Goal: Task Accomplishment & Management: Use online tool/utility

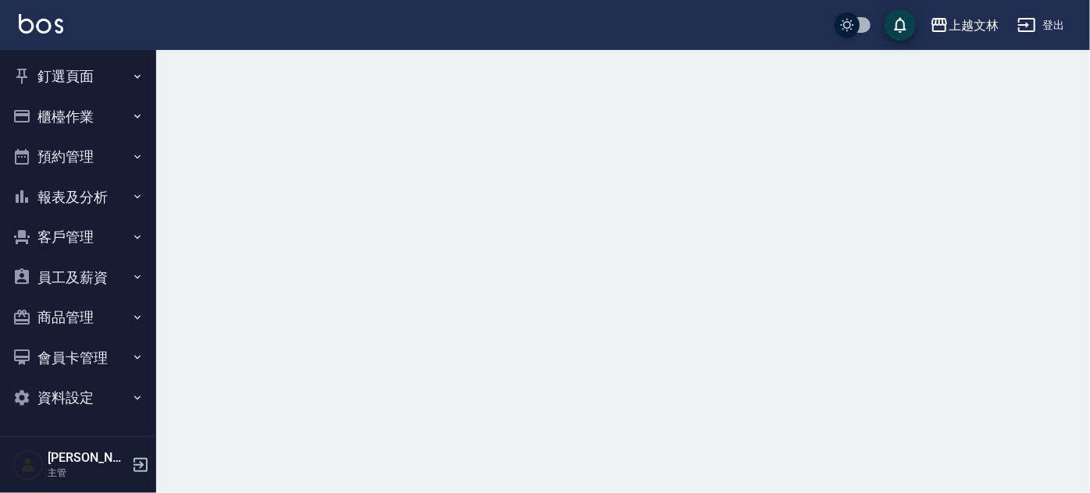
click at [34, 126] on button "櫃檯作業" at bounding box center [78, 117] width 144 height 41
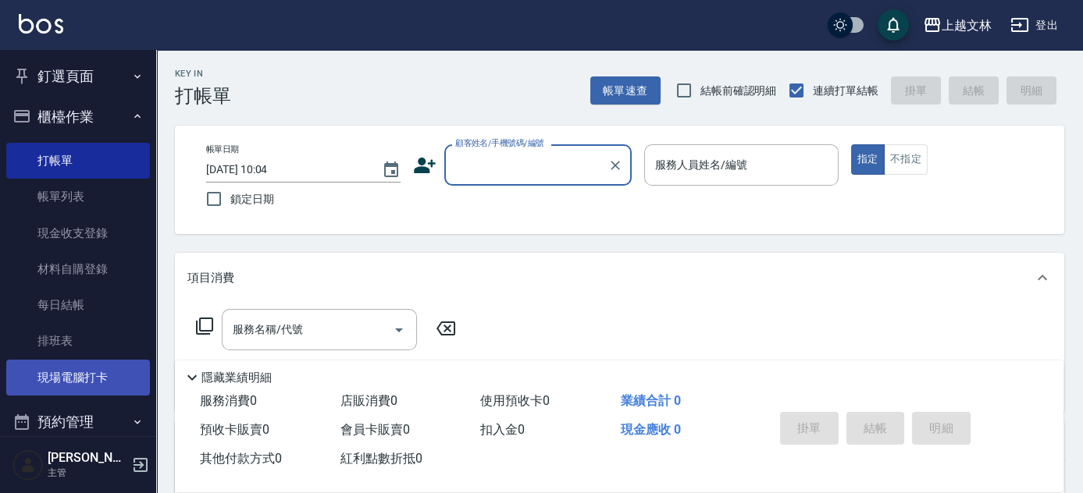
click at [100, 377] on link "現場電腦打卡" at bounding box center [78, 378] width 144 height 36
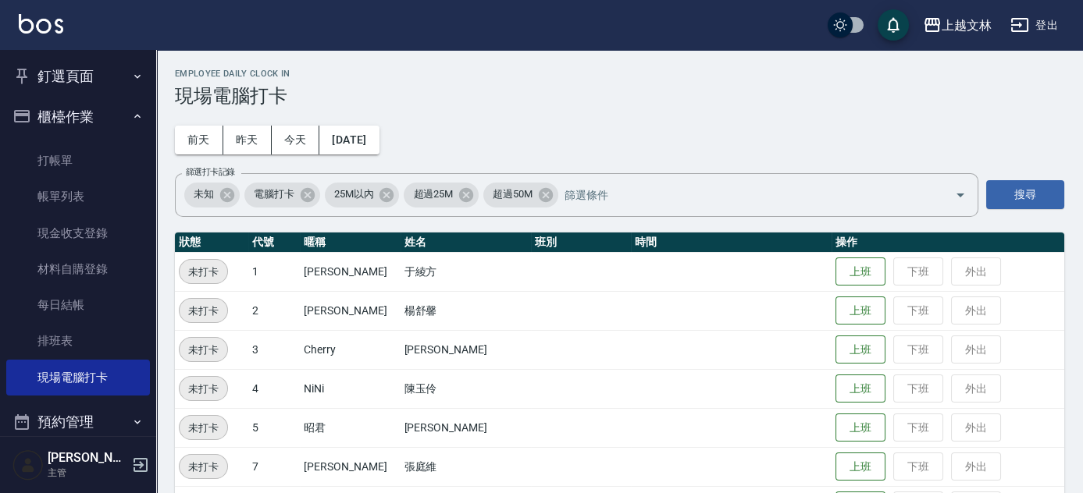
scroll to position [431, 0]
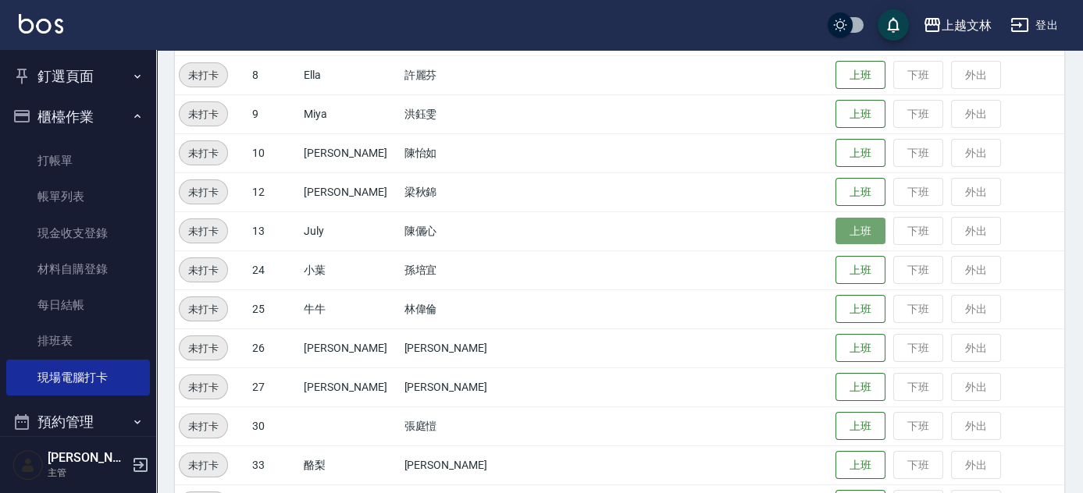
click at [835, 225] on button "上班" at bounding box center [860, 231] width 50 height 27
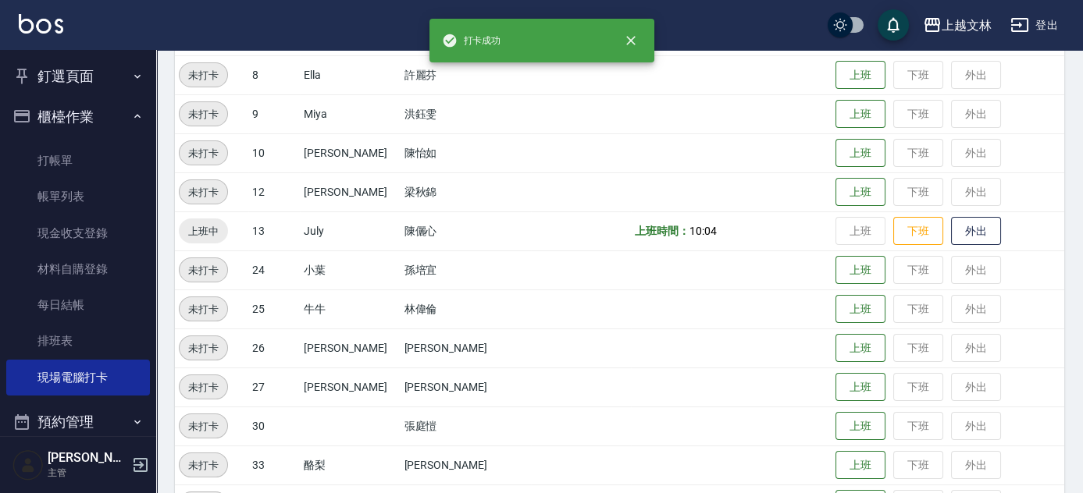
scroll to position [863, 0]
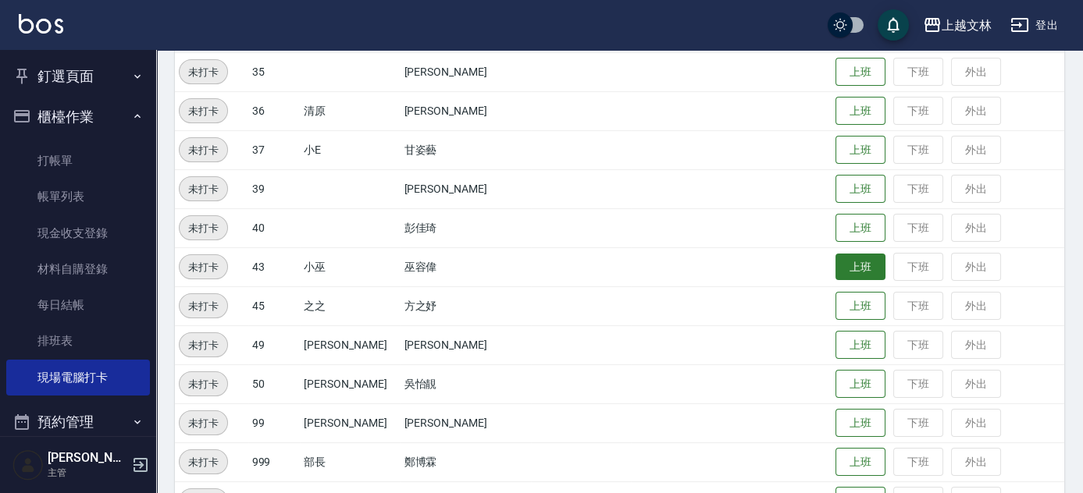
click at [851, 270] on button "上班" at bounding box center [860, 267] width 50 height 27
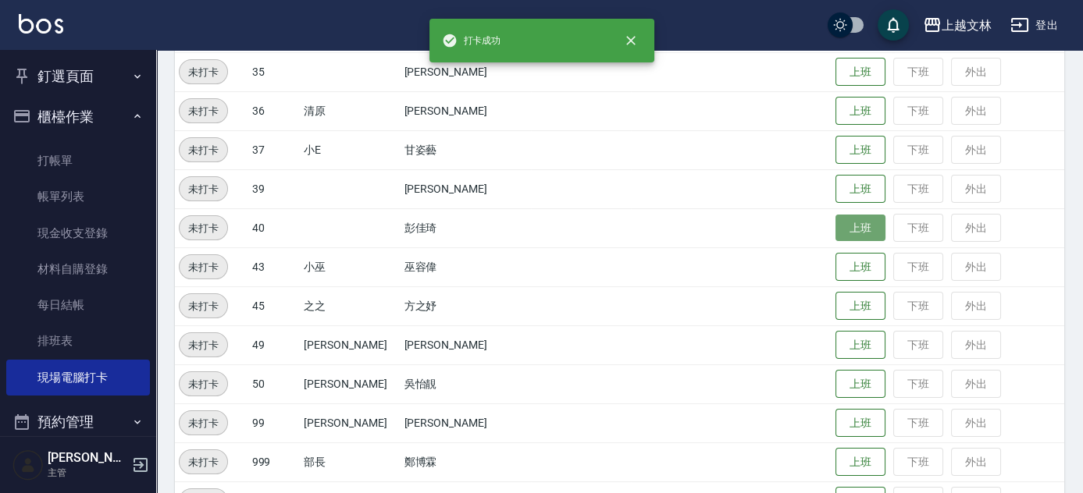
click at [854, 232] on button "上班" at bounding box center [860, 228] width 50 height 27
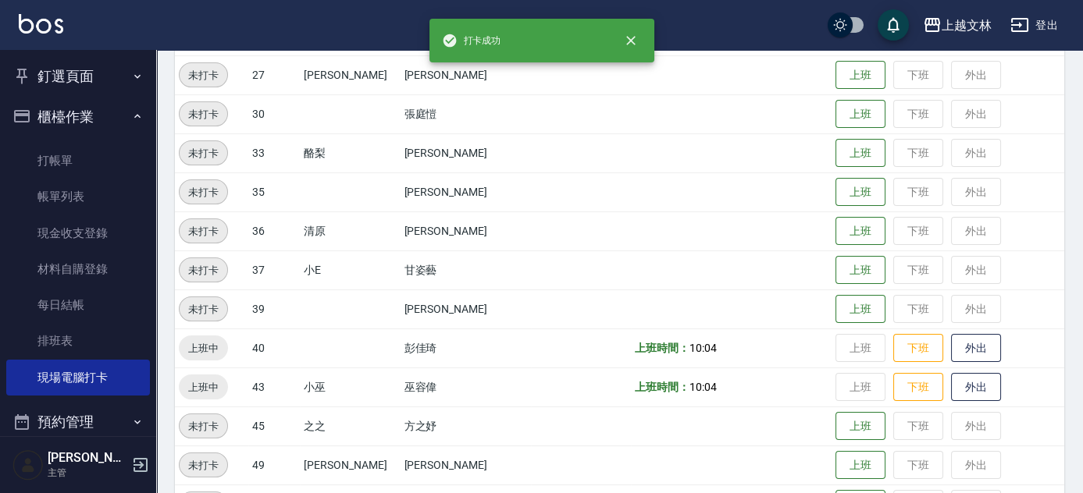
scroll to position [431, 0]
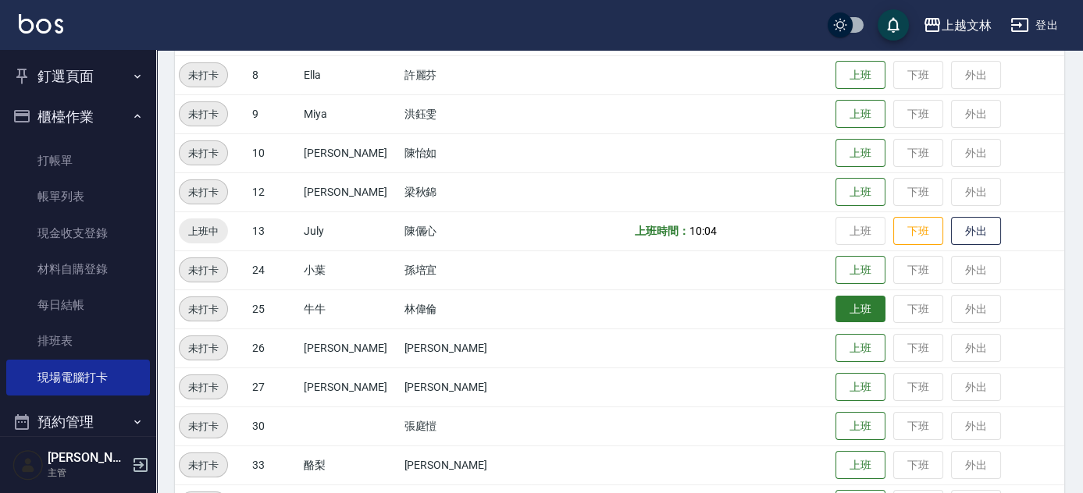
click at [848, 308] on button "上班" at bounding box center [860, 309] width 50 height 27
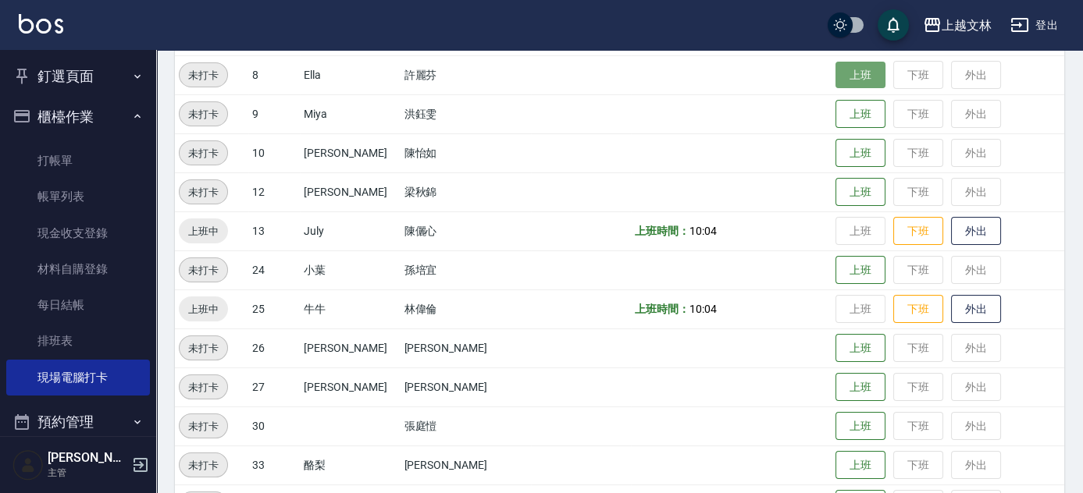
click at [835, 83] on button "上班" at bounding box center [860, 75] width 50 height 27
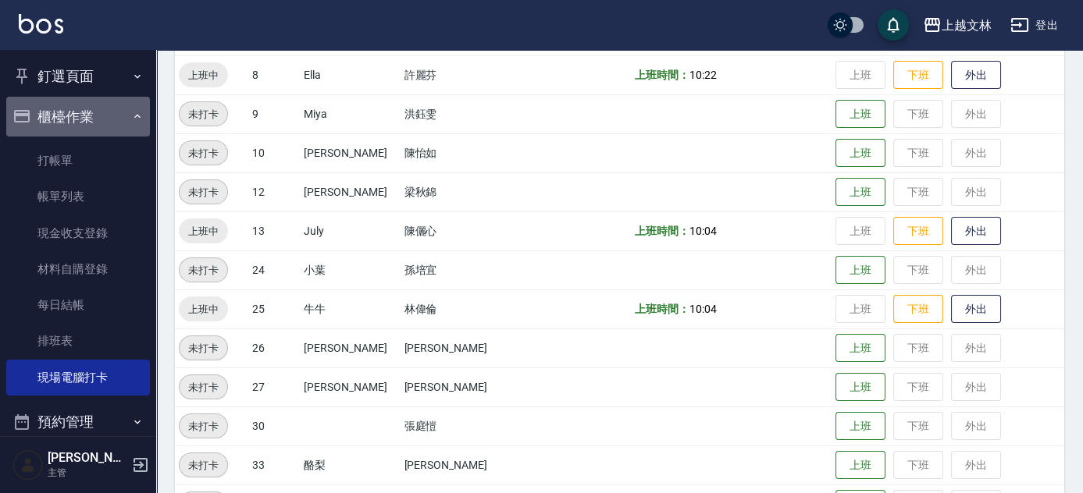
click at [89, 118] on button "櫃檯作業" at bounding box center [78, 117] width 144 height 41
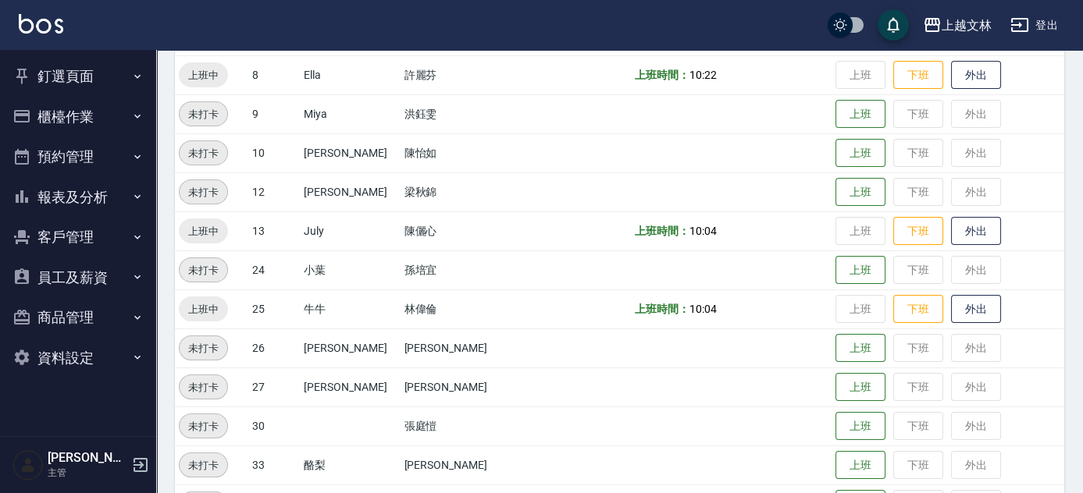
click at [79, 76] on button "釘選頁面" at bounding box center [78, 76] width 144 height 41
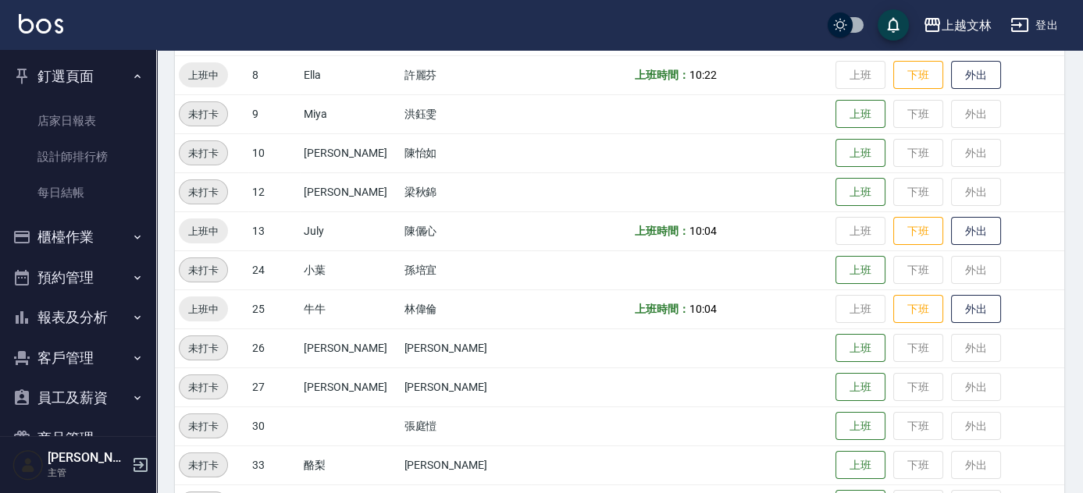
click at [76, 226] on button "櫃檯作業" at bounding box center [78, 237] width 144 height 41
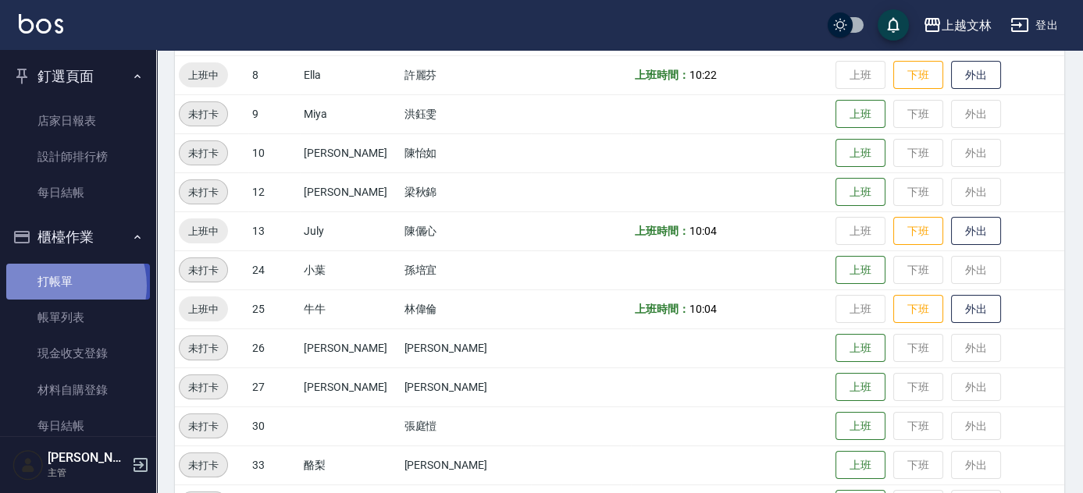
click at [62, 286] on link "打帳單" at bounding box center [78, 282] width 144 height 36
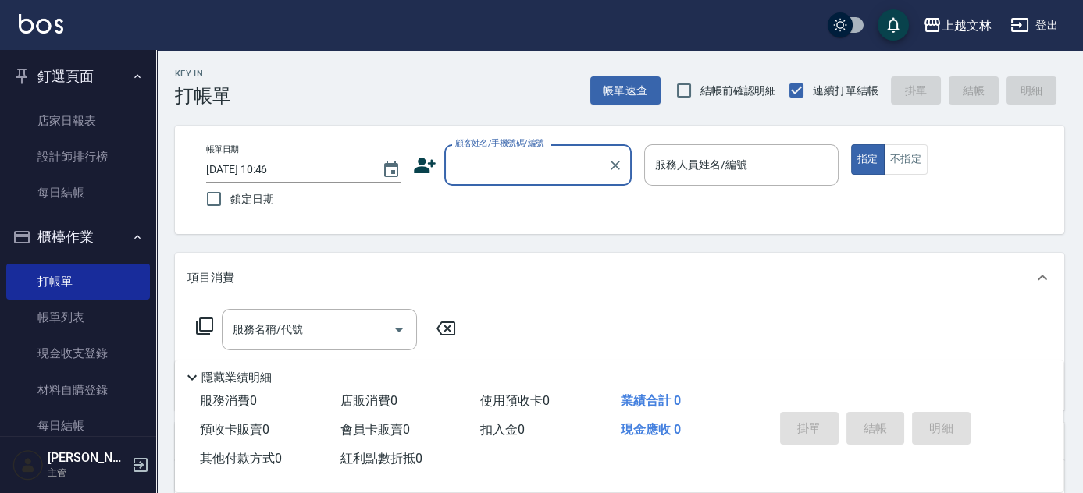
click at [489, 150] on div "顧客姓名/手機號碼/編號" at bounding box center [537, 164] width 187 height 41
click at [535, 167] on input "0987653728" at bounding box center [526, 164] width 150 height 27
click at [486, 210] on li "[PERSON_NAME]/0987653723/" at bounding box center [537, 205] width 187 height 26
type input "[PERSON_NAME]/0987653723/"
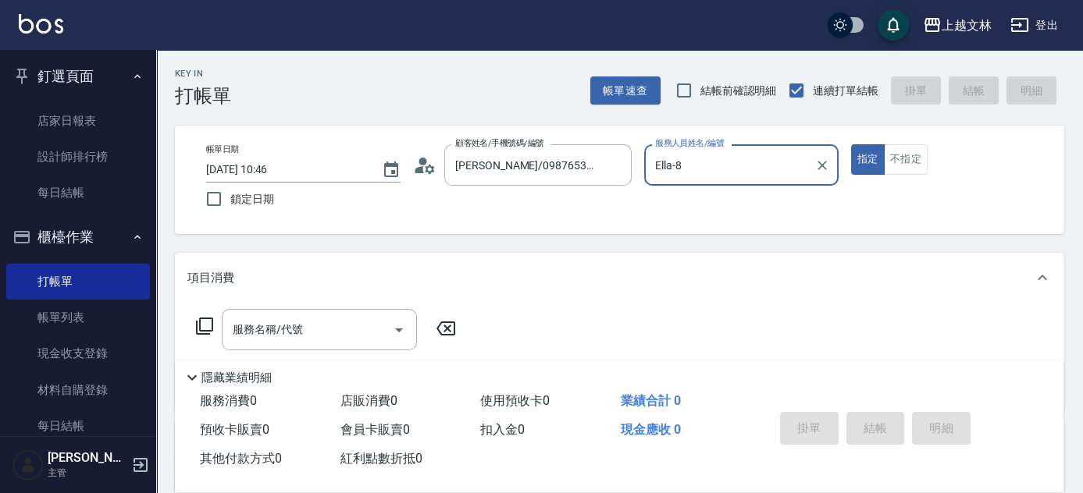
type input "Ella-8"
click at [426, 170] on icon at bounding box center [429, 168] width 9 height 9
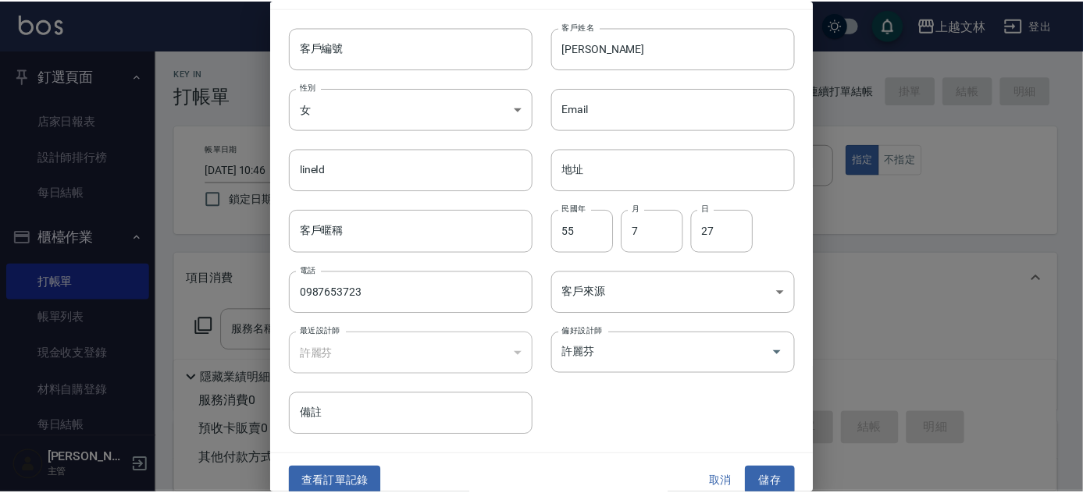
scroll to position [47, 0]
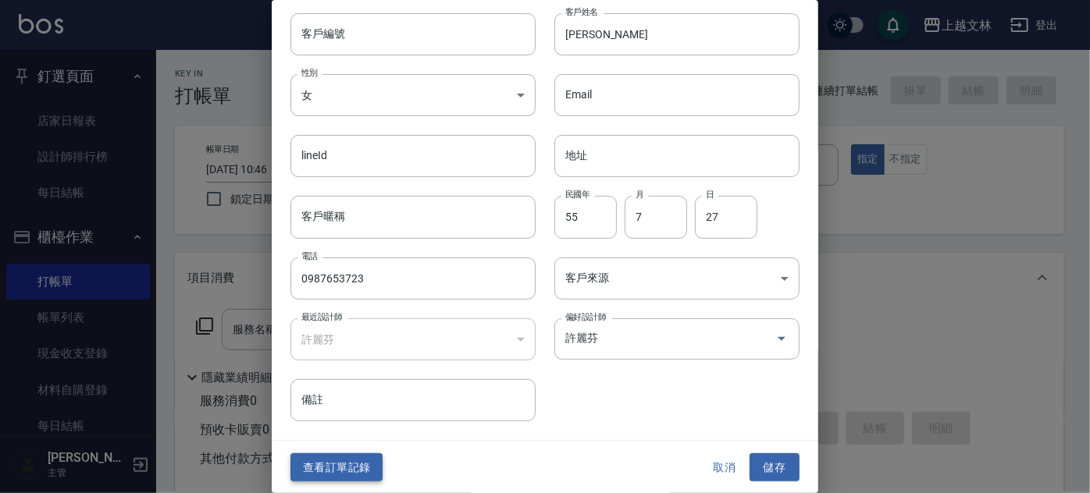
click at [332, 470] on button "查看訂單記錄" at bounding box center [336, 468] width 92 height 29
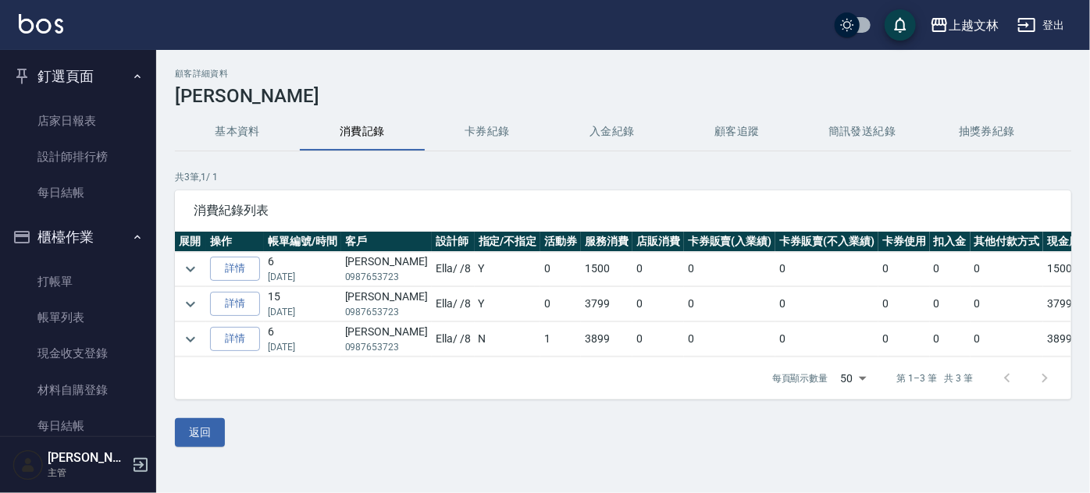
click at [49, 64] on button "釘選頁面" at bounding box center [78, 76] width 144 height 41
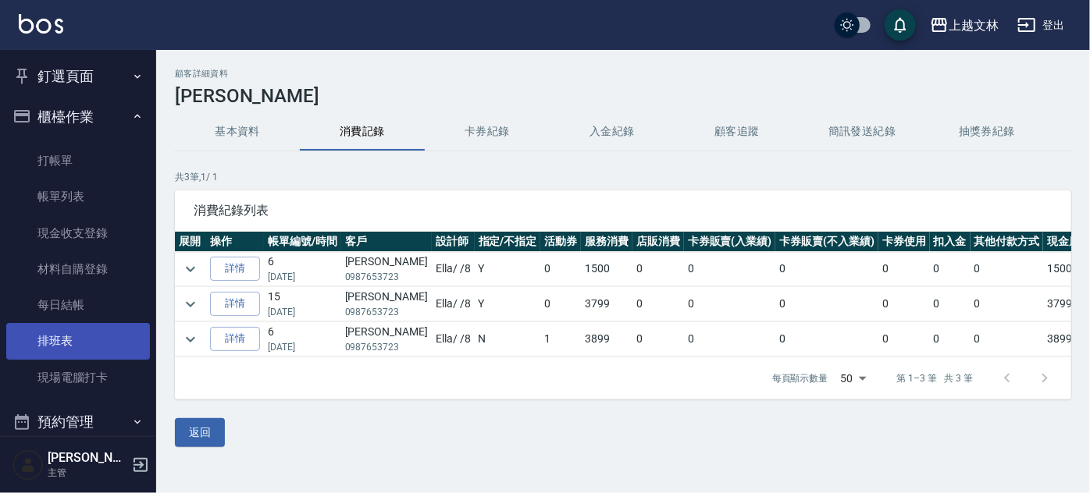
click at [129, 355] on link "排班表" at bounding box center [78, 341] width 144 height 36
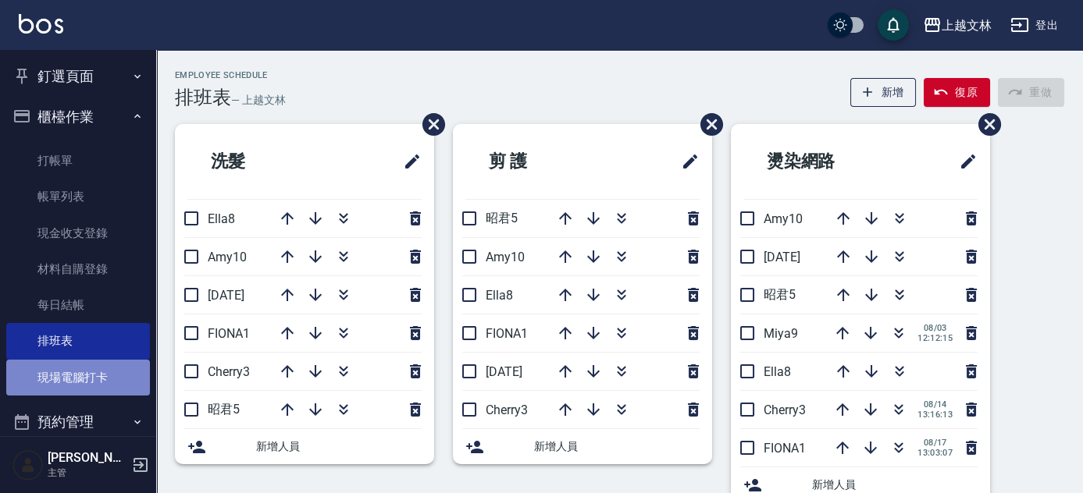
click at [114, 371] on link "現場電腦打卡" at bounding box center [78, 378] width 144 height 36
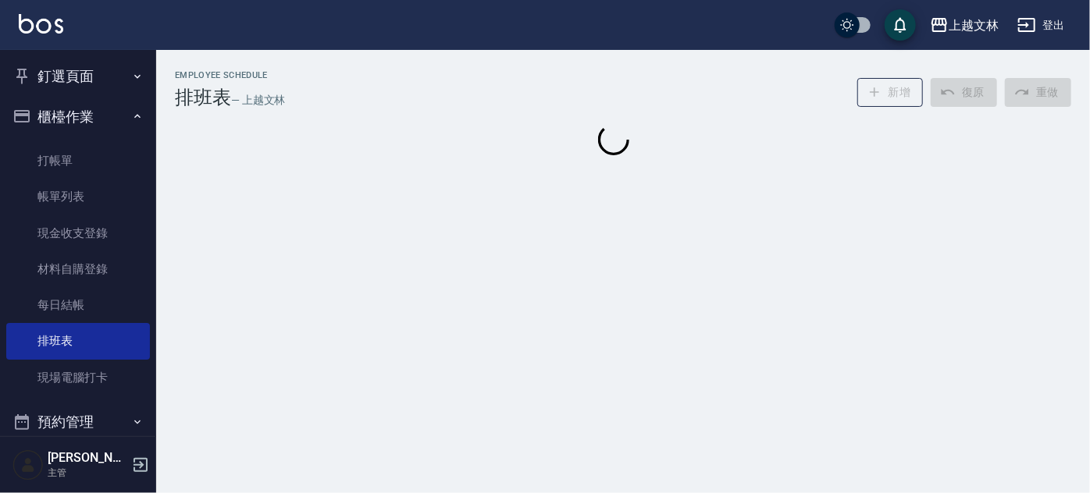
click at [1089, 162] on div "Employee Schedule 排班表 — 上越文[PERSON_NAME] 復原 重做" at bounding box center [545, 246] width 1090 height 493
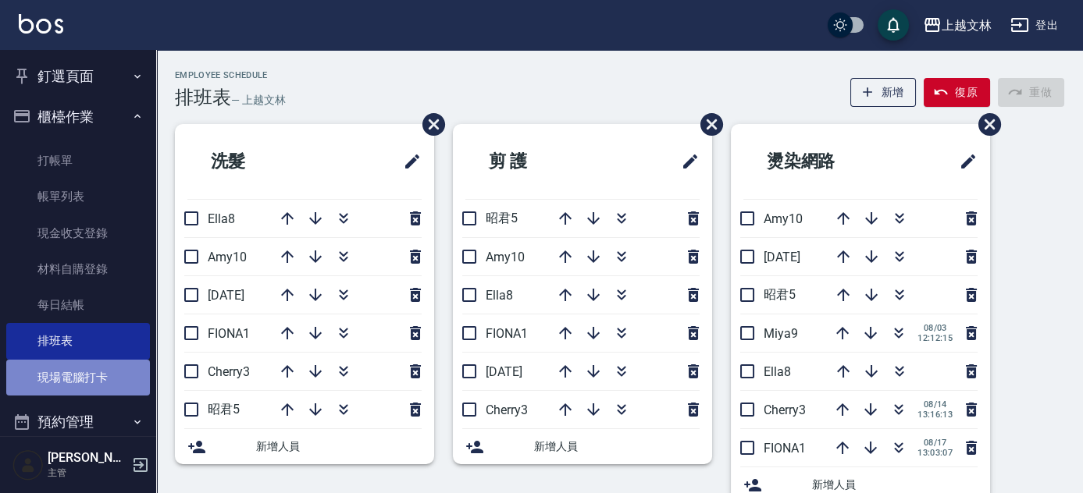
click at [120, 377] on link "現場電腦打卡" at bounding box center [78, 378] width 144 height 36
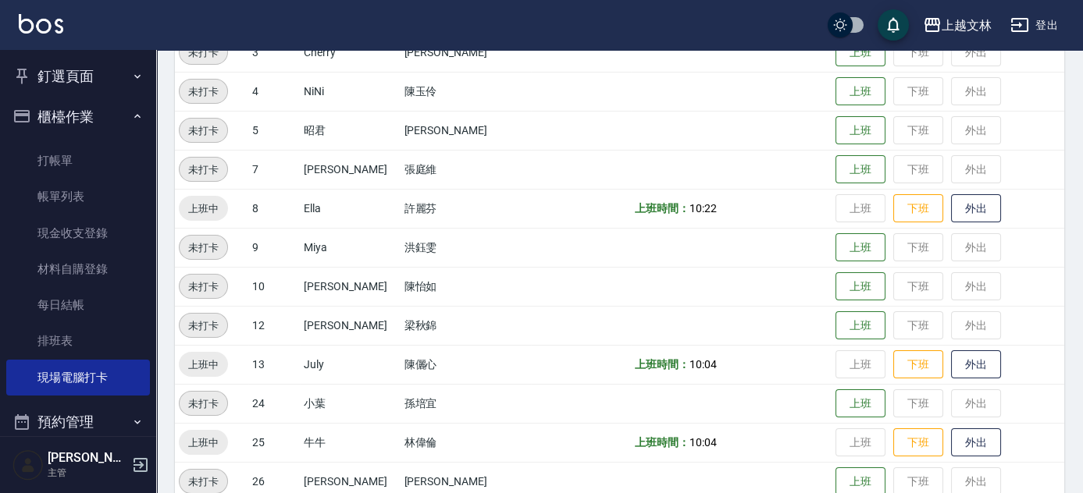
scroll to position [313, 0]
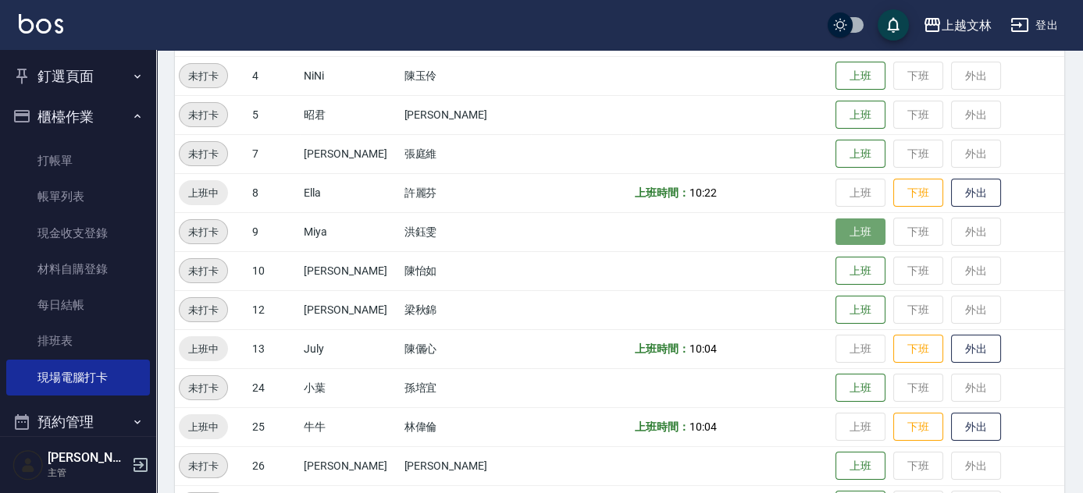
click at [835, 235] on button "上班" at bounding box center [860, 232] width 50 height 27
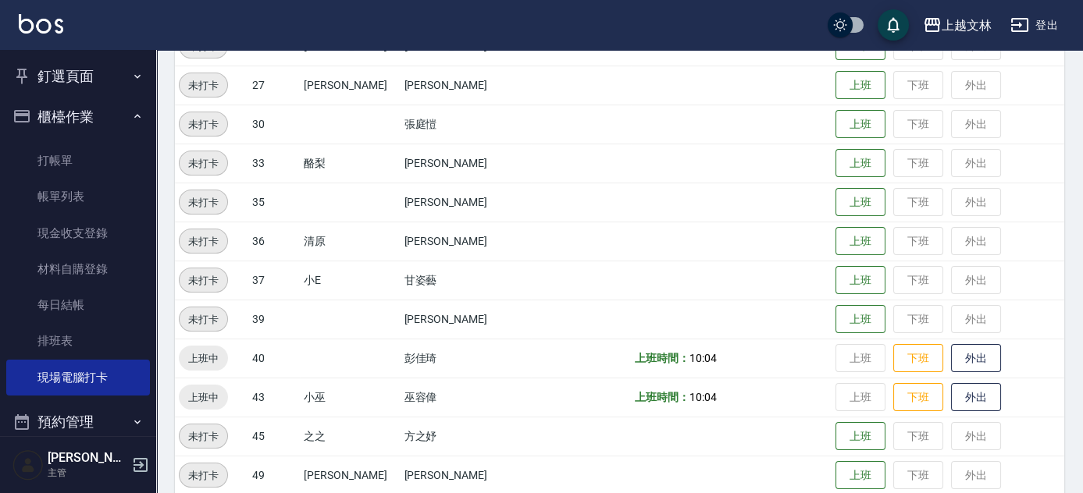
scroll to position [809, 0]
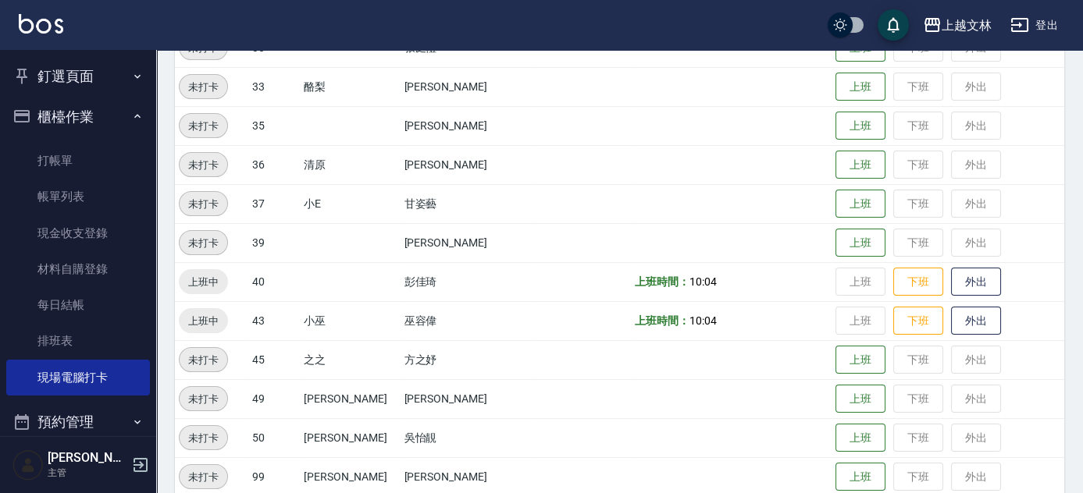
click at [105, 120] on button "櫃檯作業" at bounding box center [78, 117] width 144 height 41
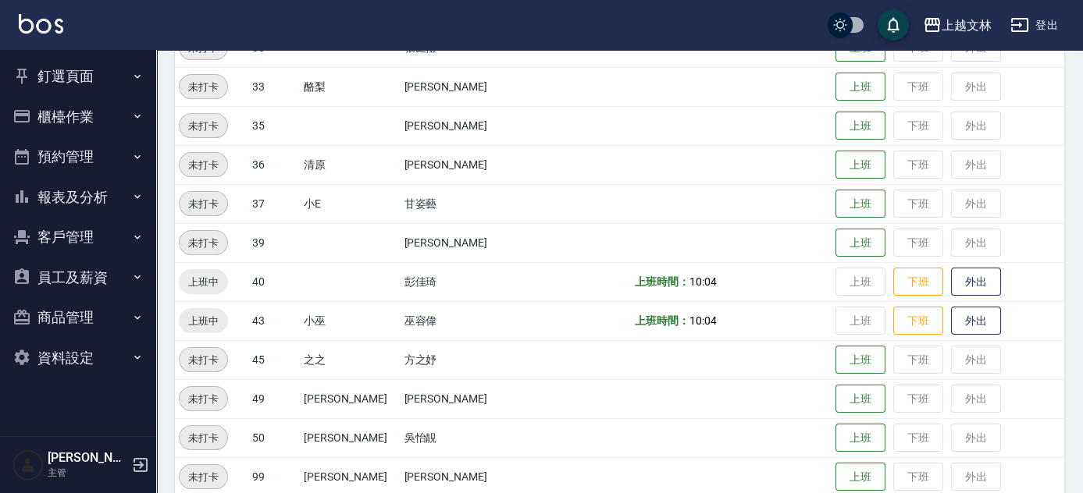
click at [107, 192] on button "報表及分析" at bounding box center [78, 197] width 144 height 41
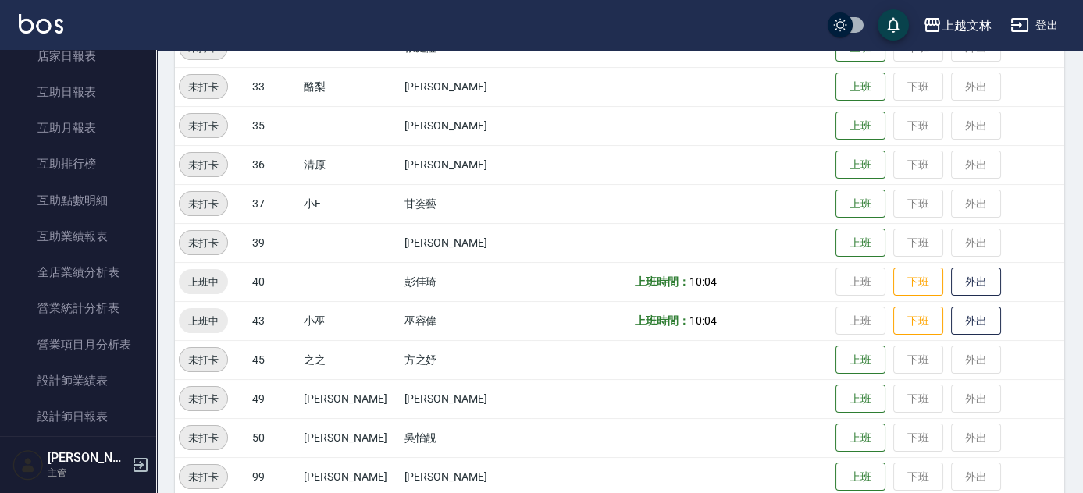
scroll to position [307, 0]
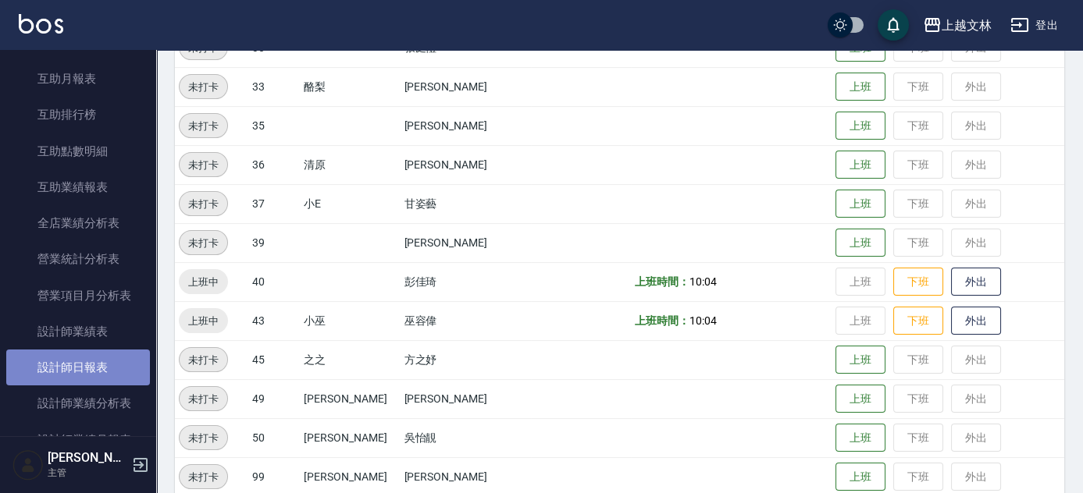
click at [95, 370] on link "設計師日報表" at bounding box center [78, 368] width 144 height 36
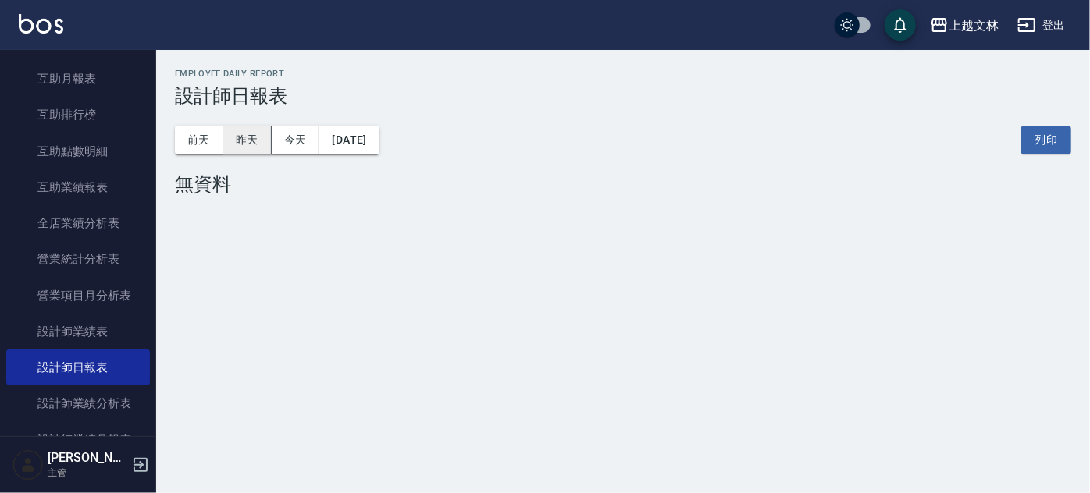
click at [246, 144] on button "昨天" at bounding box center [247, 140] width 48 height 29
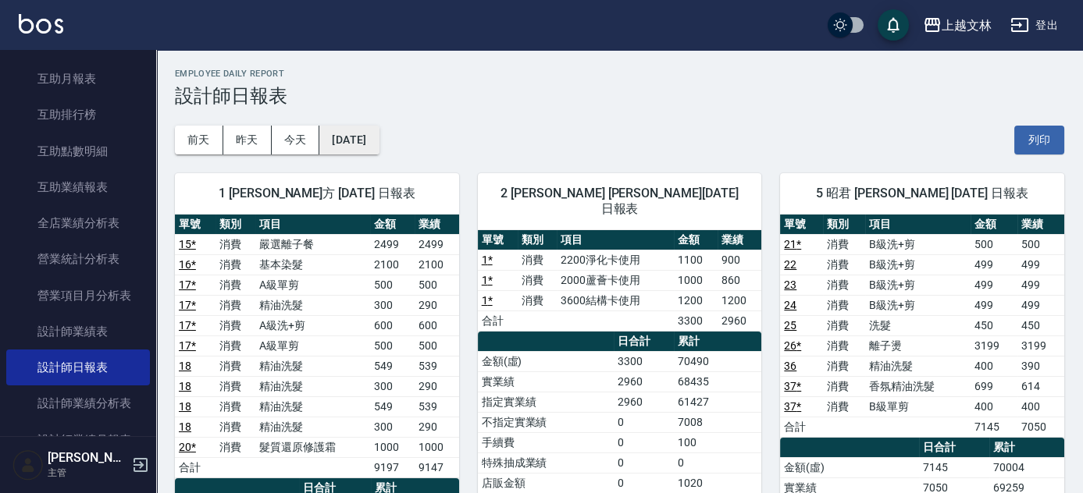
click at [368, 137] on button "[DATE]" at bounding box center [348, 140] width 59 height 29
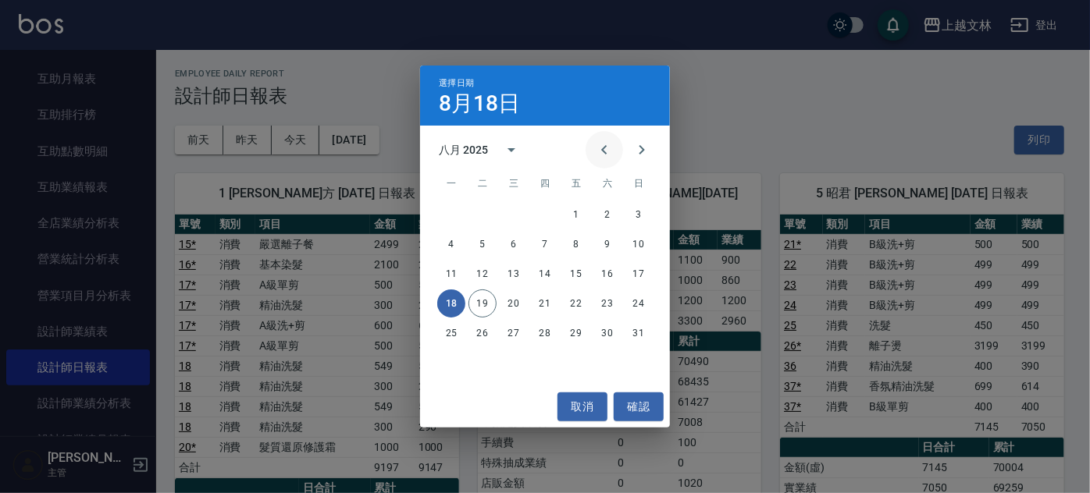
click at [607, 148] on icon "Previous month" at bounding box center [604, 150] width 19 height 19
click at [576, 276] on button "18" at bounding box center [576, 274] width 28 height 28
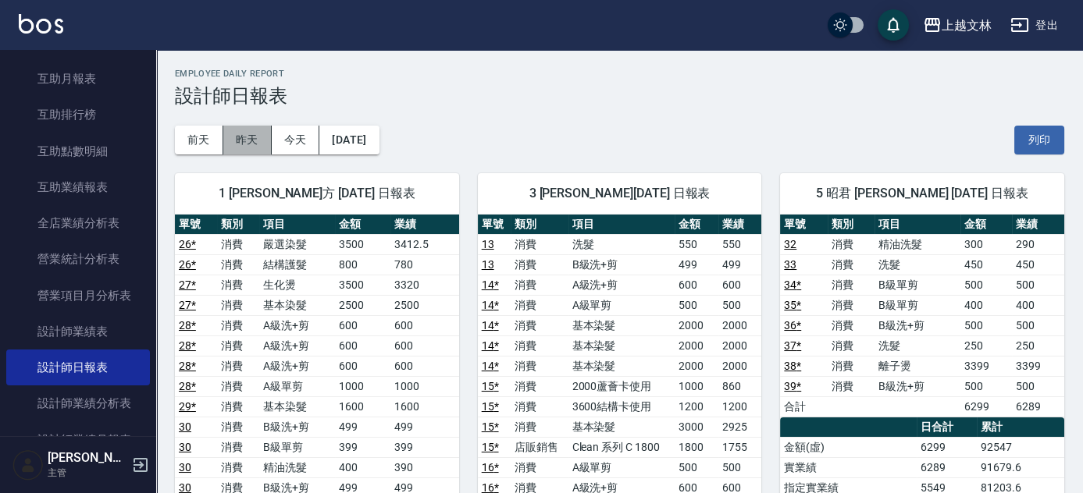
click at [242, 137] on button "昨天" at bounding box center [247, 140] width 48 height 29
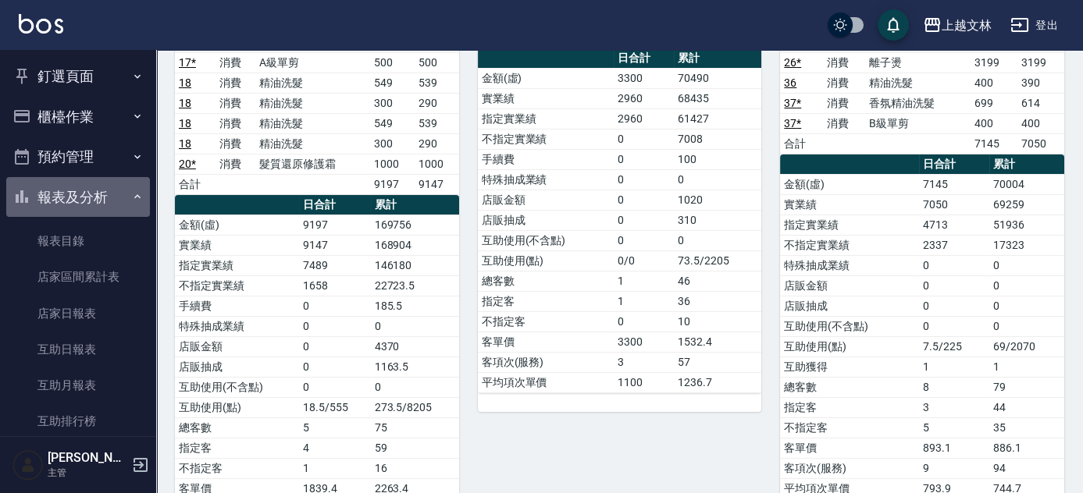
click at [112, 197] on button "報表及分析" at bounding box center [78, 197] width 144 height 41
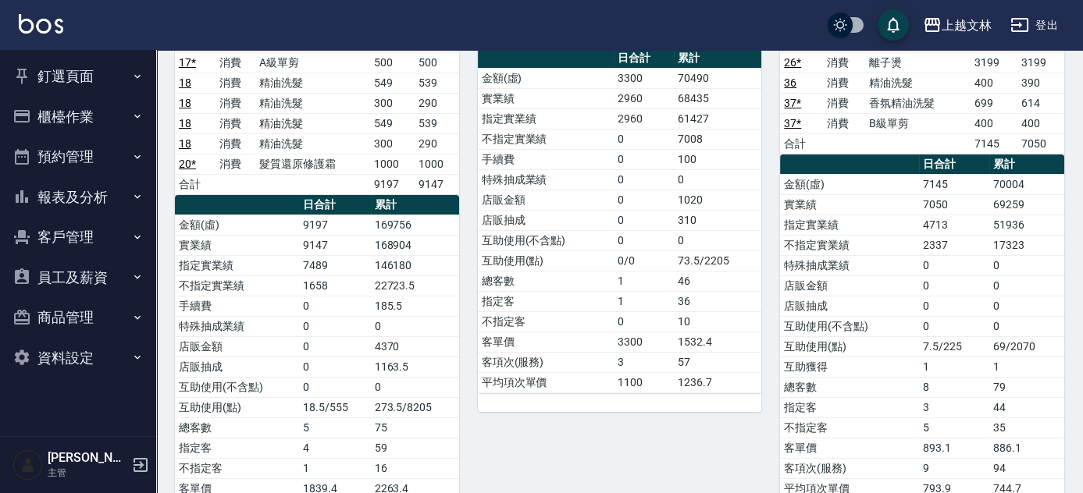
click at [82, 112] on button "櫃檯作業" at bounding box center [78, 117] width 144 height 41
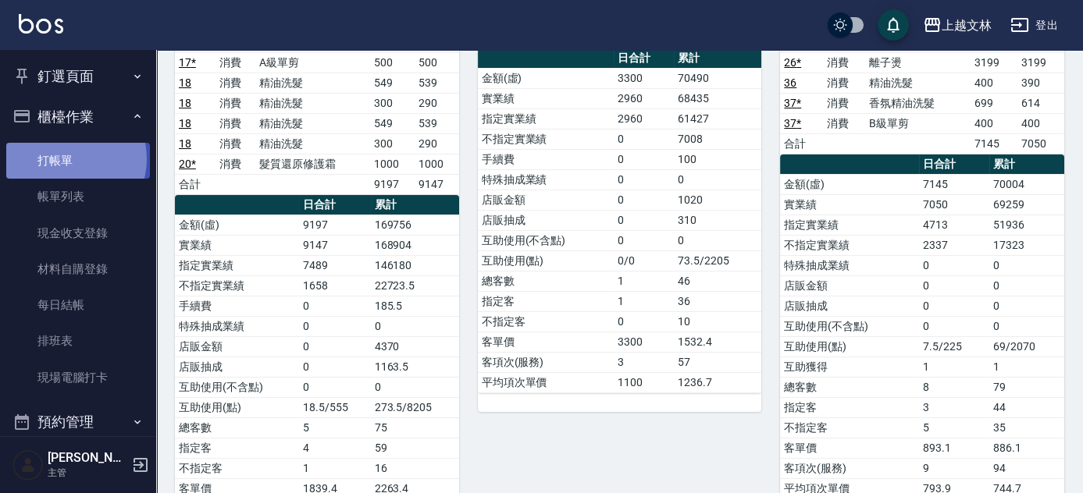
click at [64, 158] on link "打帳單" at bounding box center [78, 161] width 144 height 36
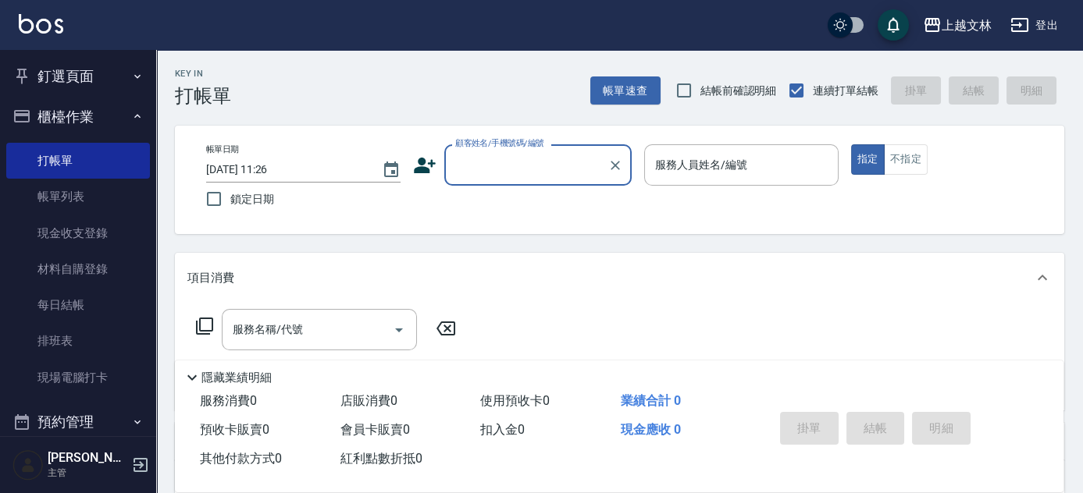
click at [60, 109] on button "櫃檯作業" at bounding box center [78, 117] width 144 height 41
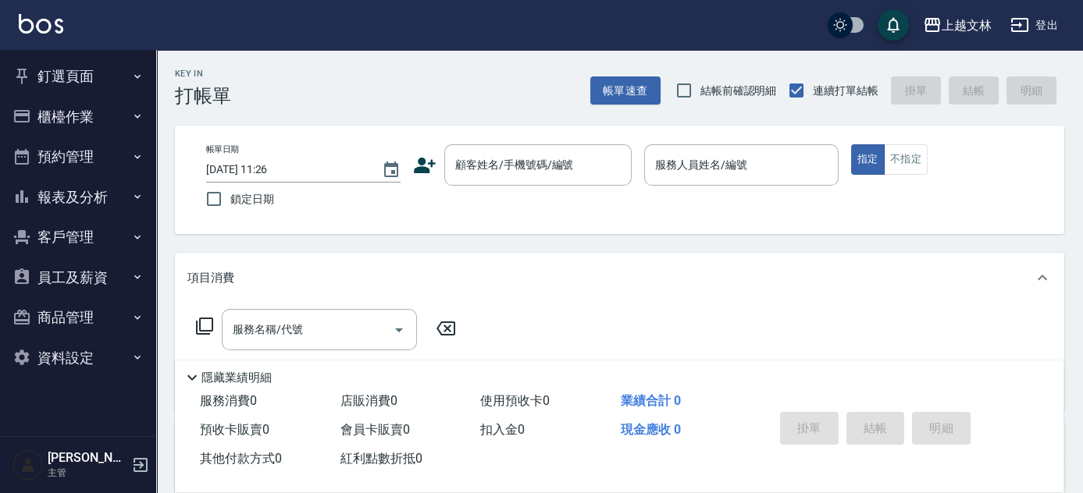
click at [104, 183] on button "報表及分析" at bounding box center [78, 197] width 144 height 41
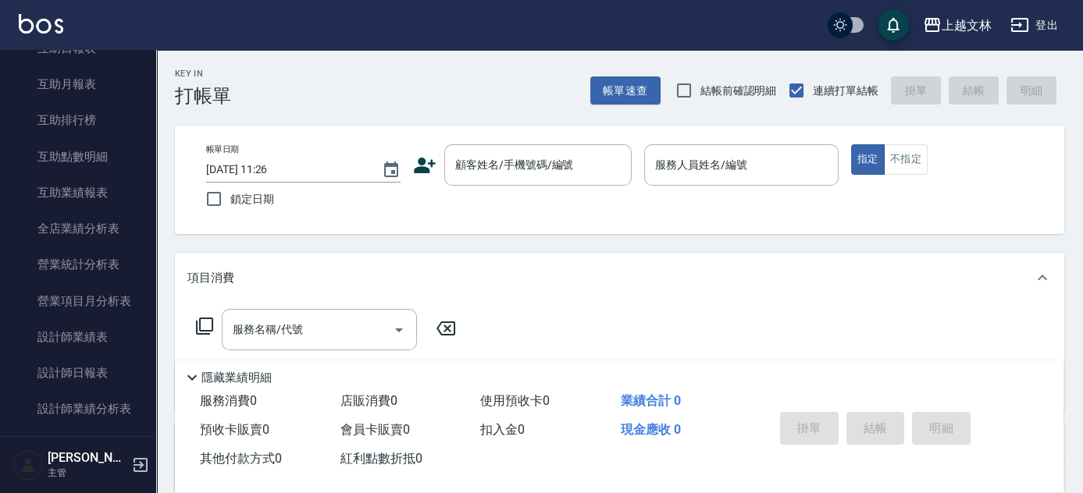
scroll to position [304, 0]
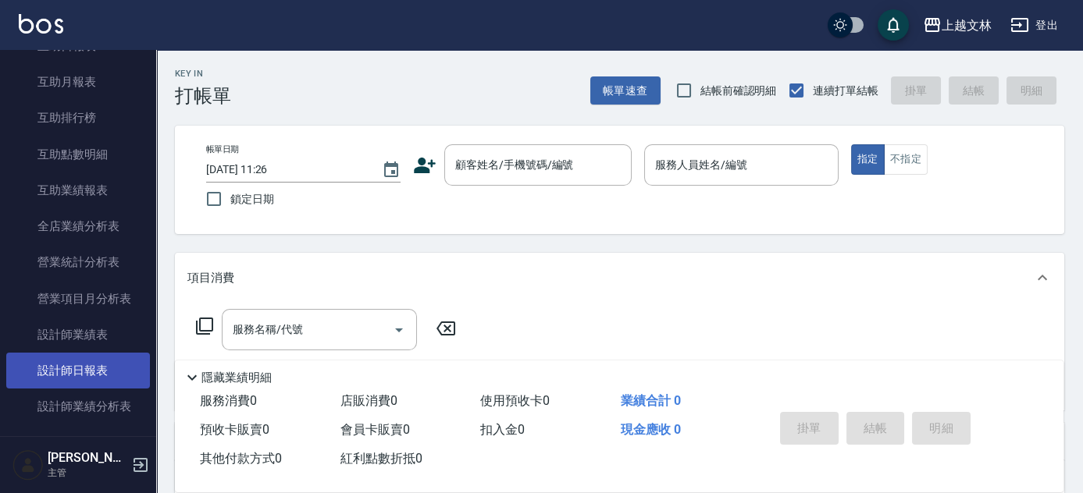
click at [97, 367] on link "設計師日報表" at bounding box center [78, 371] width 144 height 36
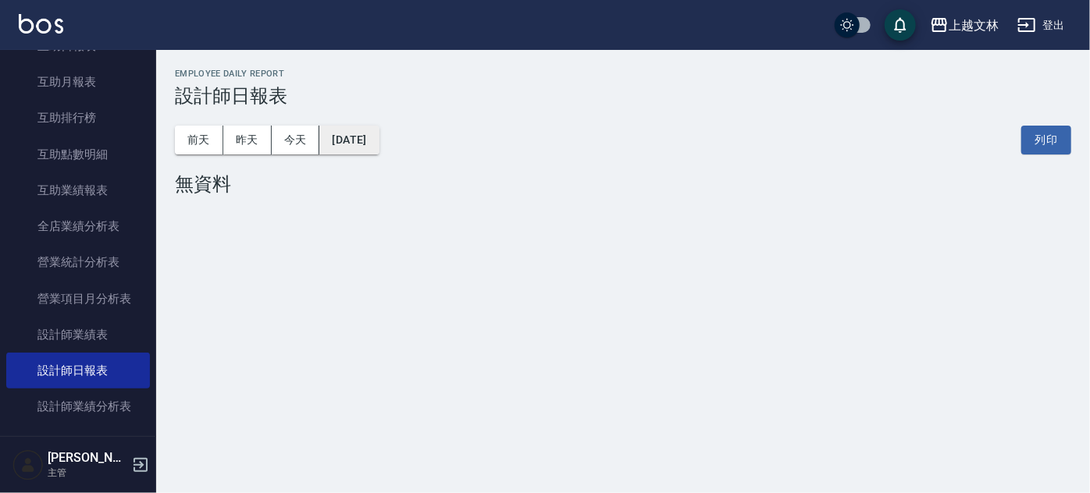
click at [379, 147] on button "[DATE]" at bounding box center [348, 140] width 59 height 29
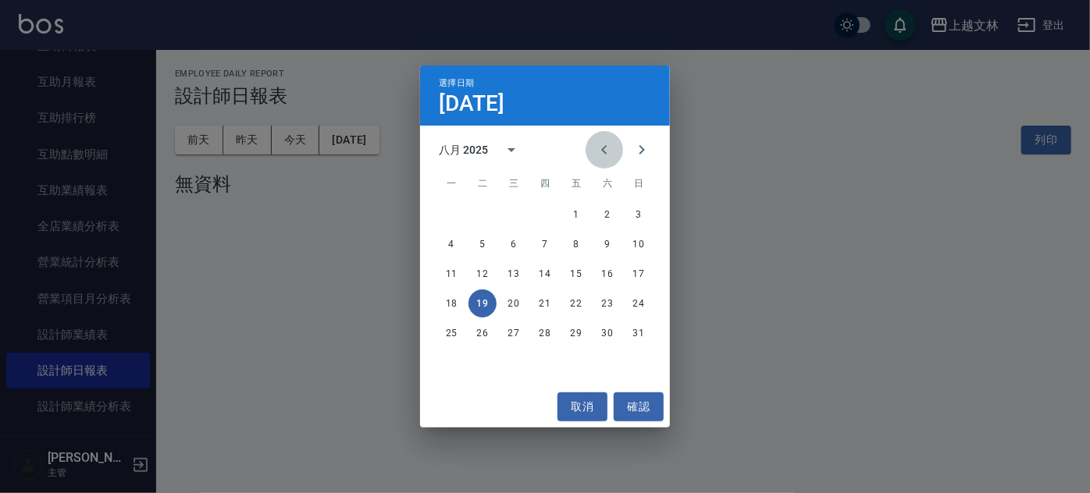
click at [603, 154] on icon "Previous month" at bounding box center [604, 150] width 19 height 19
click at [601, 153] on icon "Previous month" at bounding box center [604, 150] width 19 height 19
click at [514, 308] on button "18" at bounding box center [514, 304] width 28 height 28
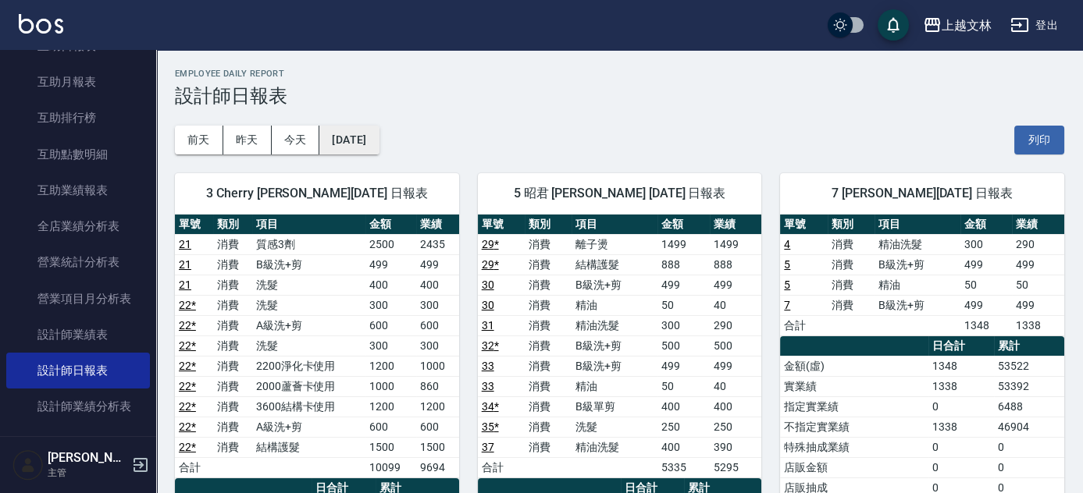
click at [379, 145] on button "[DATE]" at bounding box center [348, 140] width 59 height 29
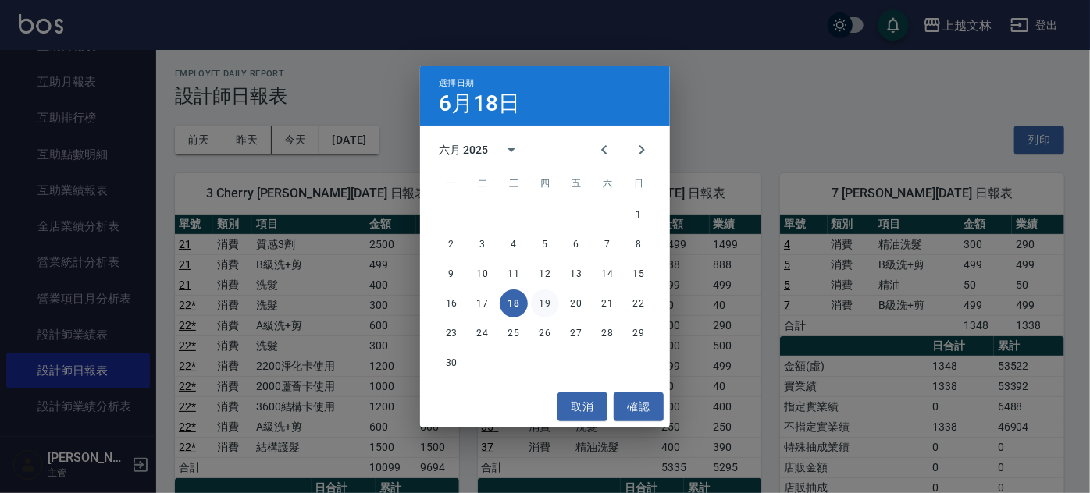
click at [543, 306] on button "19" at bounding box center [545, 304] width 28 height 28
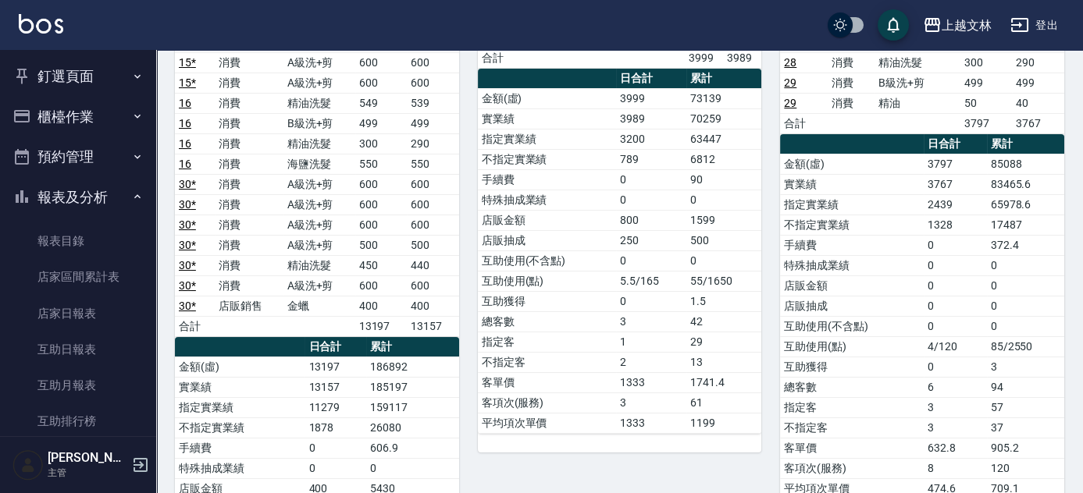
click at [89, 191] on button "報表及分析" at bounding box center [78, 197] width 144 height 41
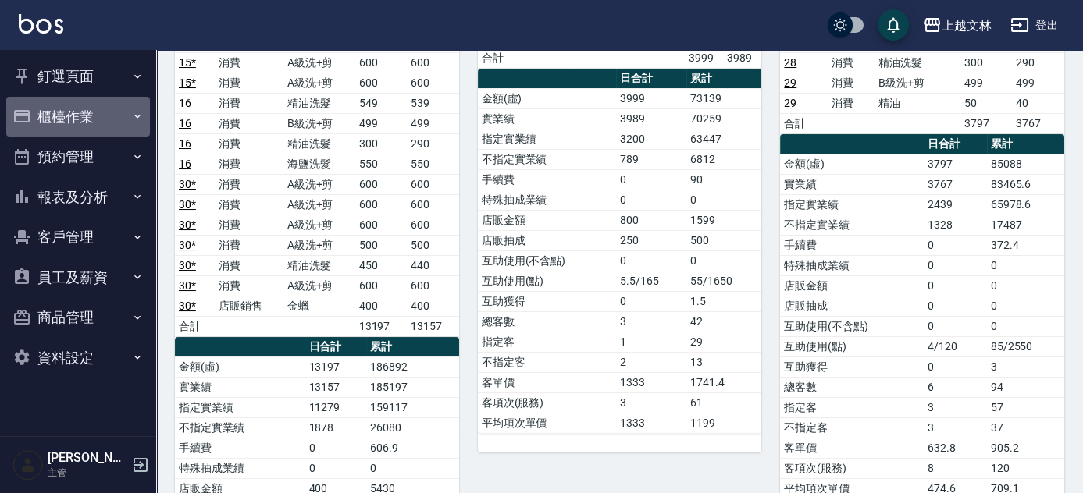
click at [69, 108] on button "櫃檯作業" at bounding box center [78, 117] width 144 height 41
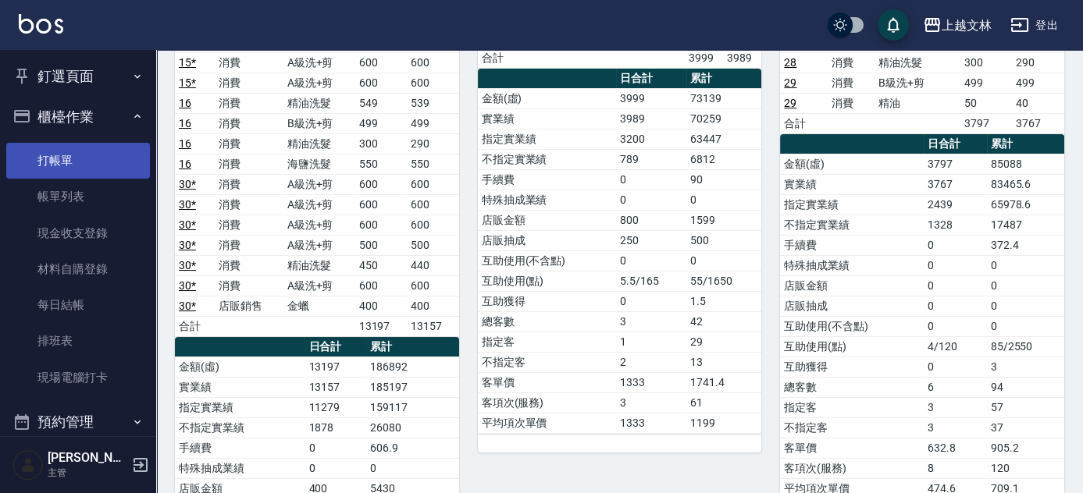
click at [65, 158] on link "打帳單" at bounding box center [78, 161] width 144 height 36
